Goal: Task Accomplishment & Management: Manage account settings

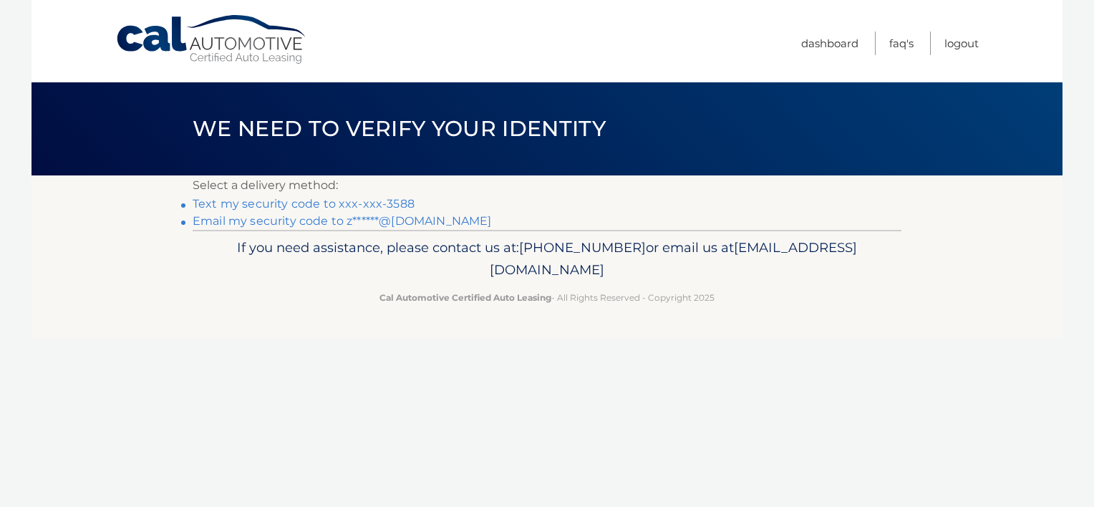
click at [271, 206] on link "Text my security code to xxx-xxx-3588" at bounding box center [304, 204] width 222 height 14
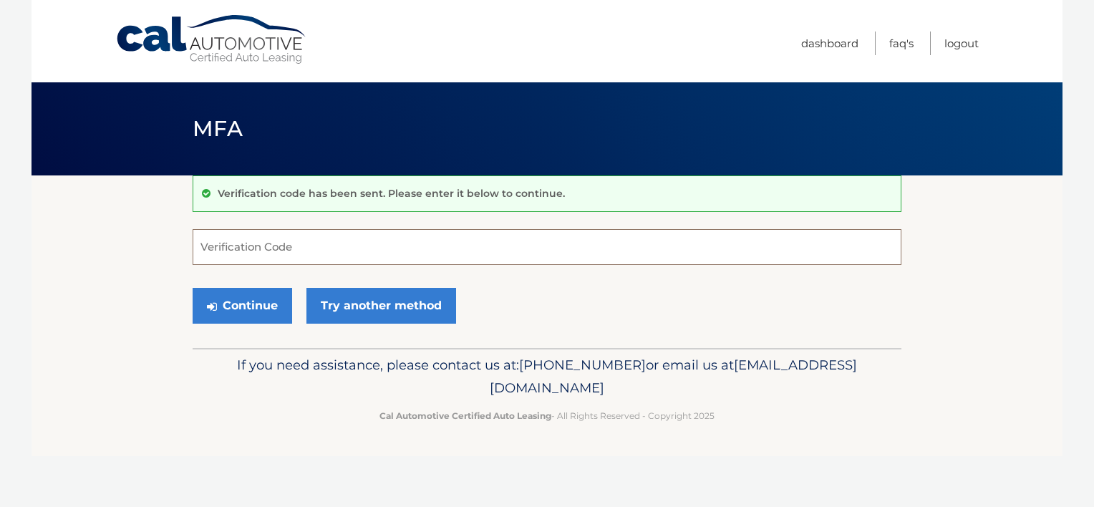
click at [264, 249] on input "Verification Code" at bounding box center [547, 247] width 709 height 36
type input "793796"
click at [193, 288] on button "Continue" at bounding box center [243, 306] width 100 height 36
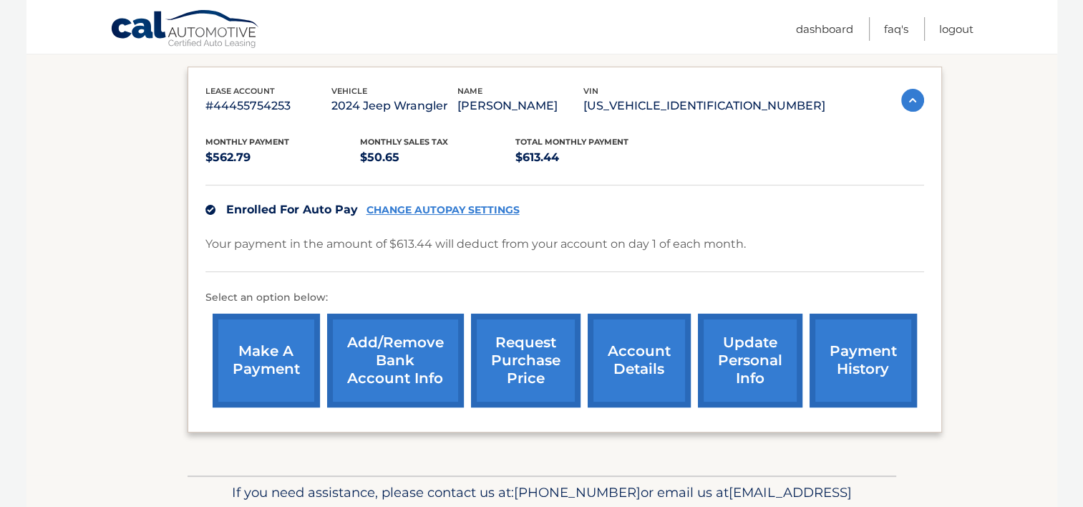
scroll to position [286, 0]
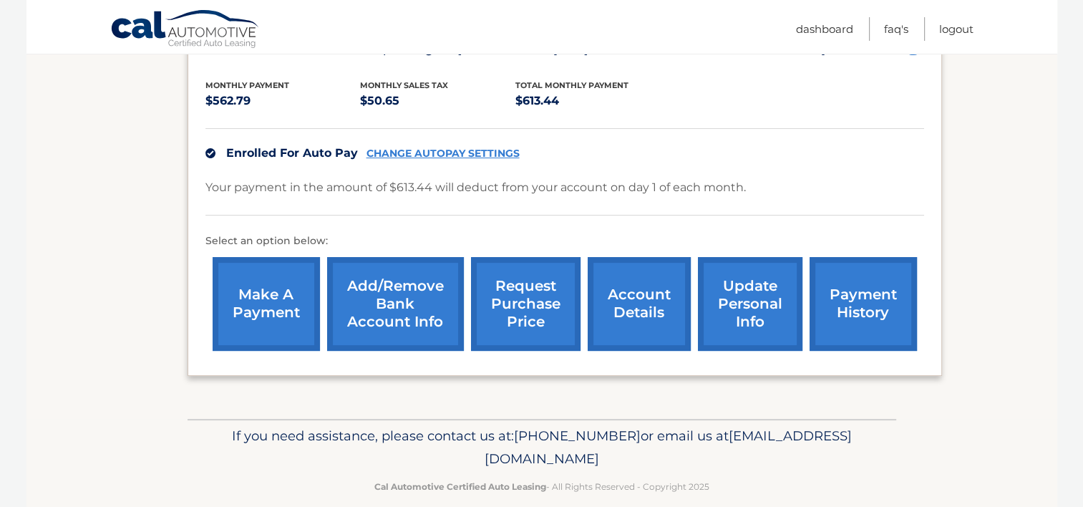
click at [619, 308] on link "account details" at bounding box center [639, 304] width 103 height 94
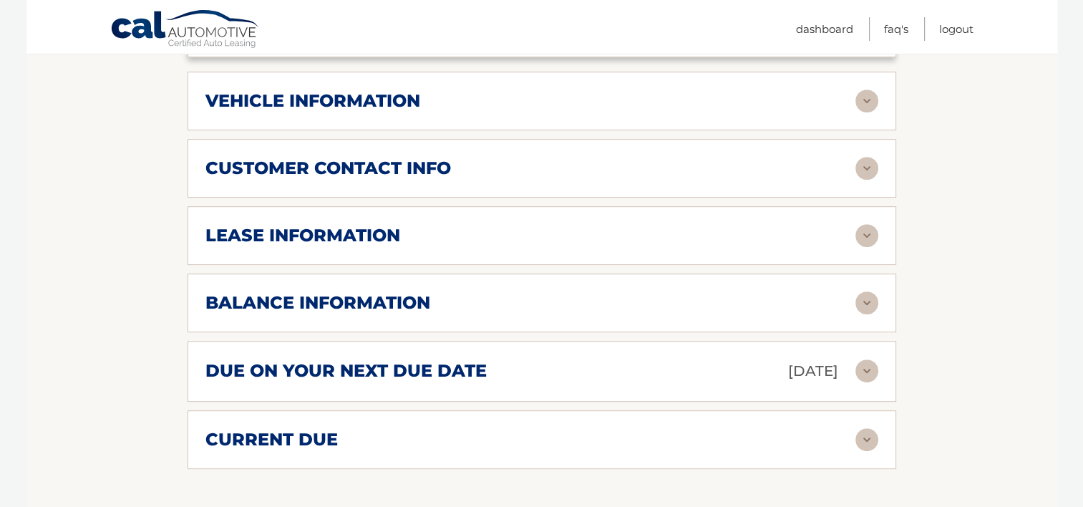
scroll to position [644, 0]
click at [864, 291] on img at bounding box center [867, 302] width 23 height 23
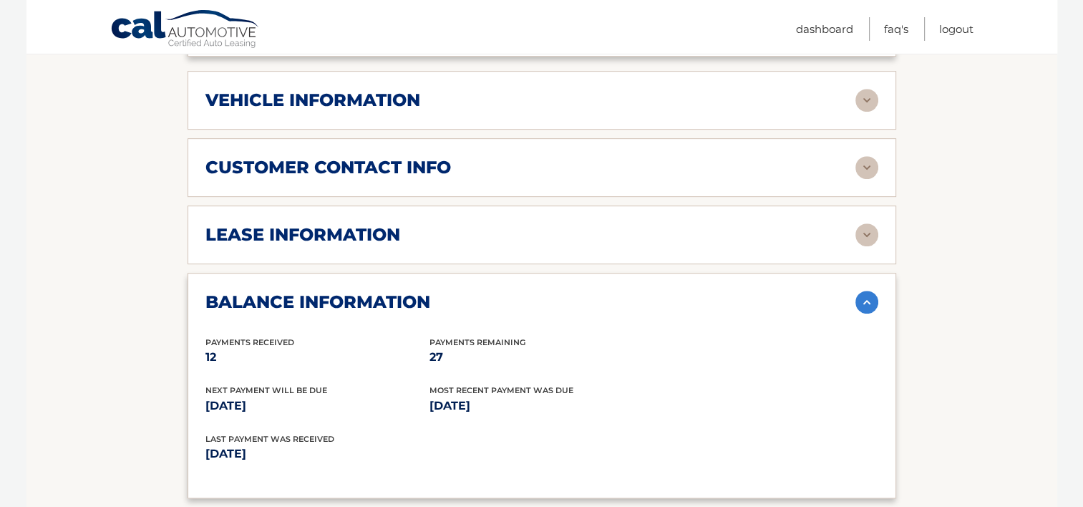
click at [865, 223] on img at bounding box center [867, 234] width 23 height 23
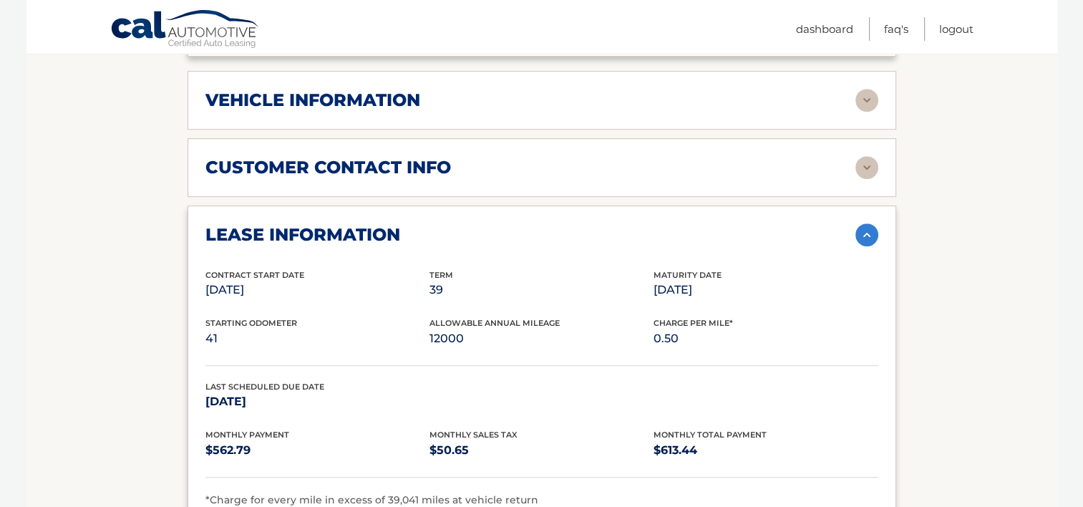
click at [862, 156] on img at bounding box center [867, 167] width 23 height 23
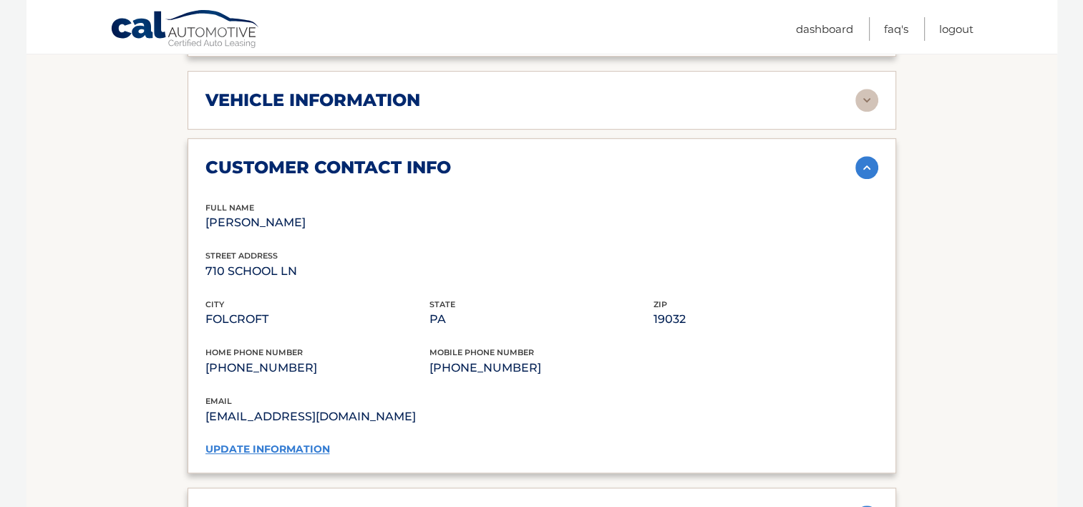
click at [870, 89] on img at bounding box center [867, 100] width 23 height 23
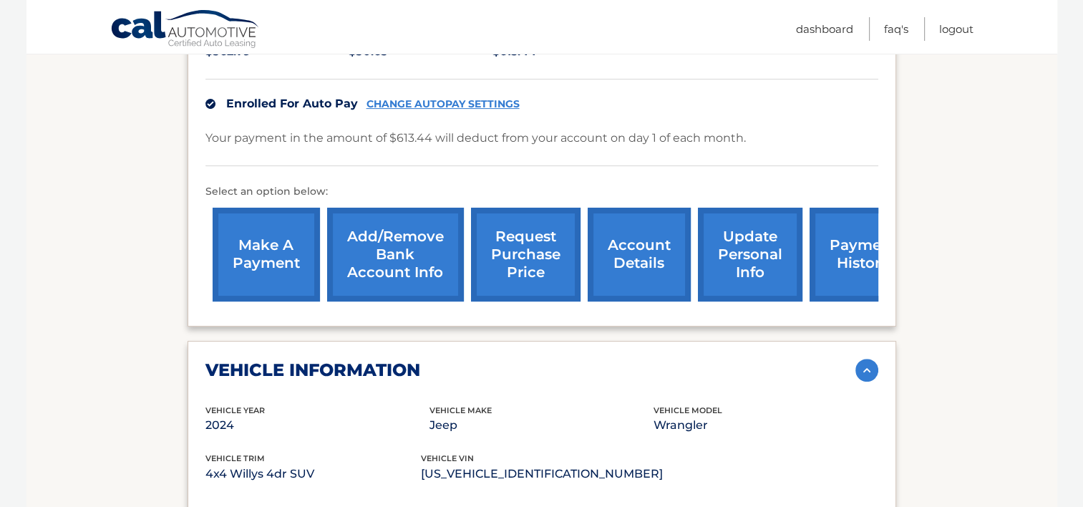
scroll to position [358, 0]
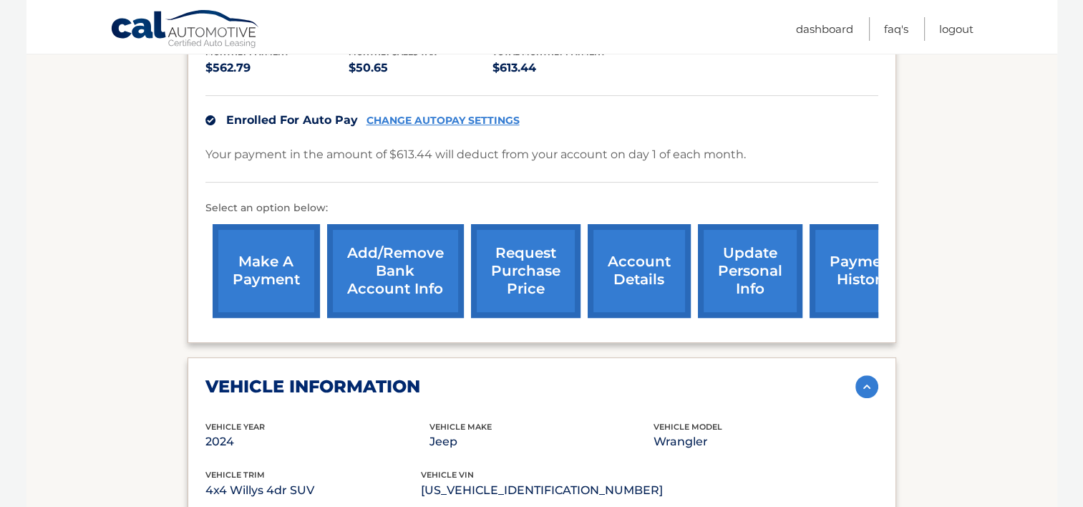
click at [845, 239] on link "payment history" at bounding box center [863, 271] width 107 height 94
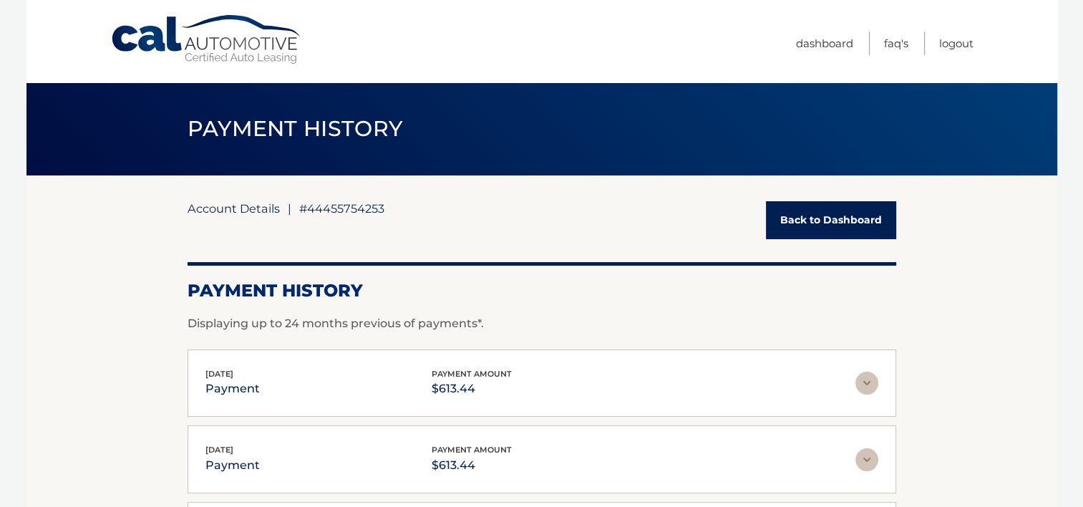
click at [245, 203] on link "Account Details" at bounding box center [234, 208] width 92 height 14
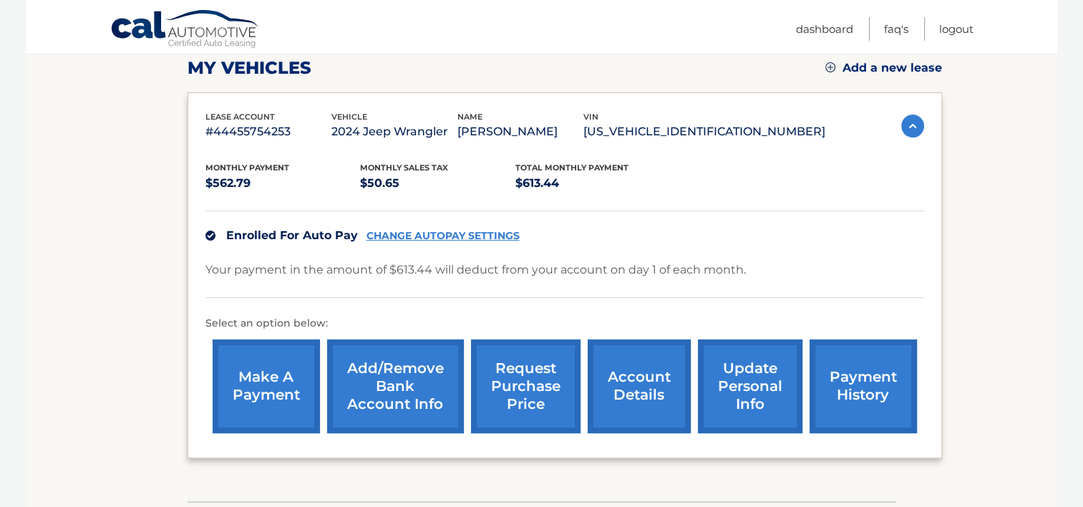
scroll to position [215, 0]
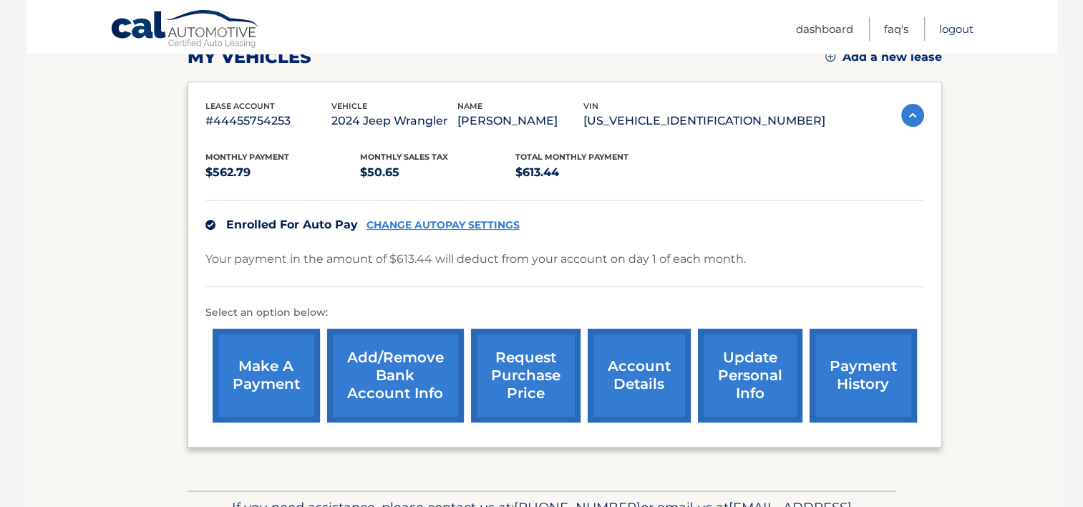
click at [952, 25] on link "Logout" at bounding box center [956, 29] width 34 height 24
